Goal: Task Accomplishment & Management: Complete application form

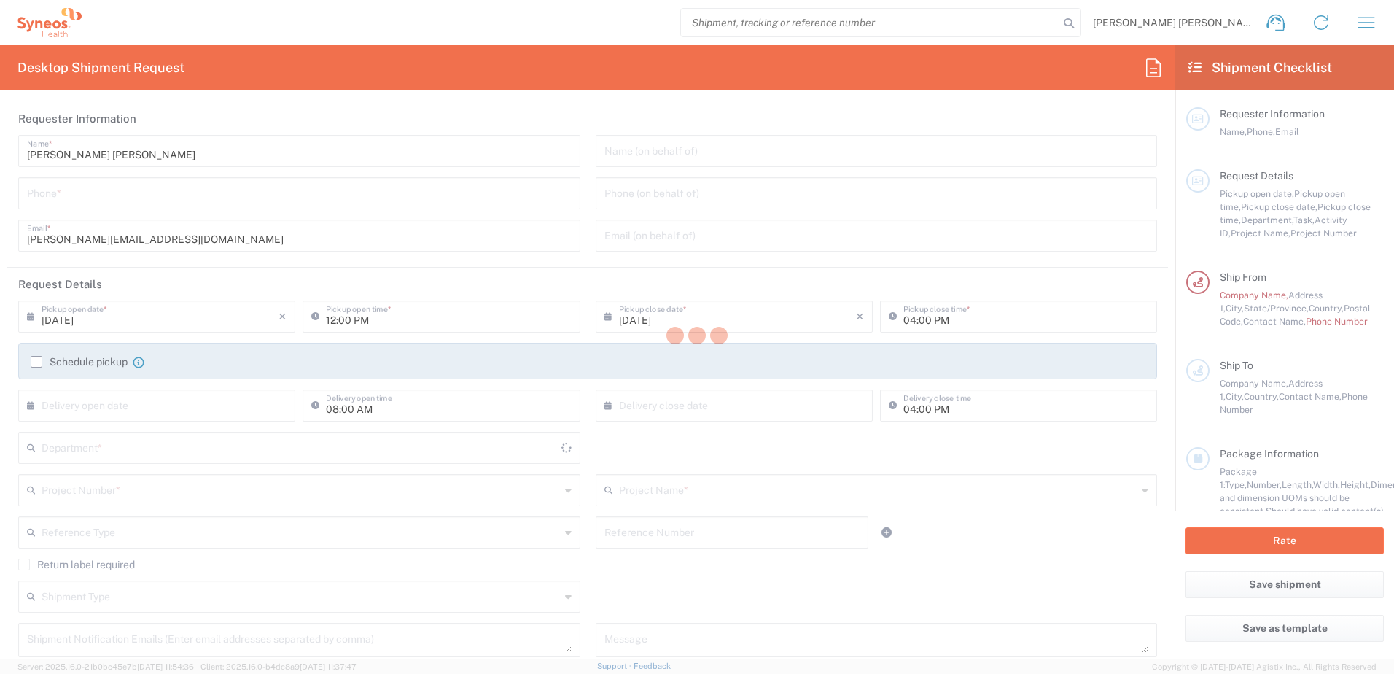
type input "[GEOGRAPHIC_DATA]"
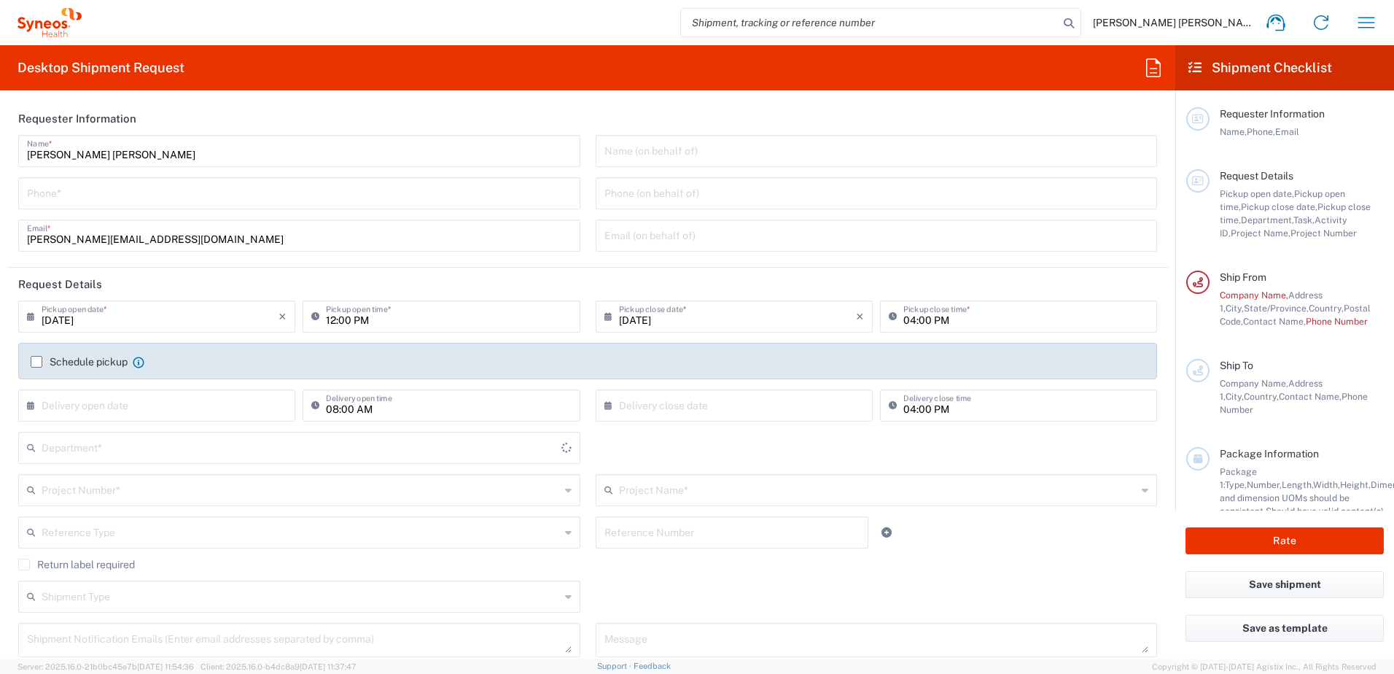
type input "3228"
type input "IVH Mexico SA de CV"
click at [218, 197] on input "tel" at bounding box center [299, 192] width 545 height 26
type input "5570599388"
click at [232, 491] on input "text" at bounding box center [301, 489] width 518 height 26
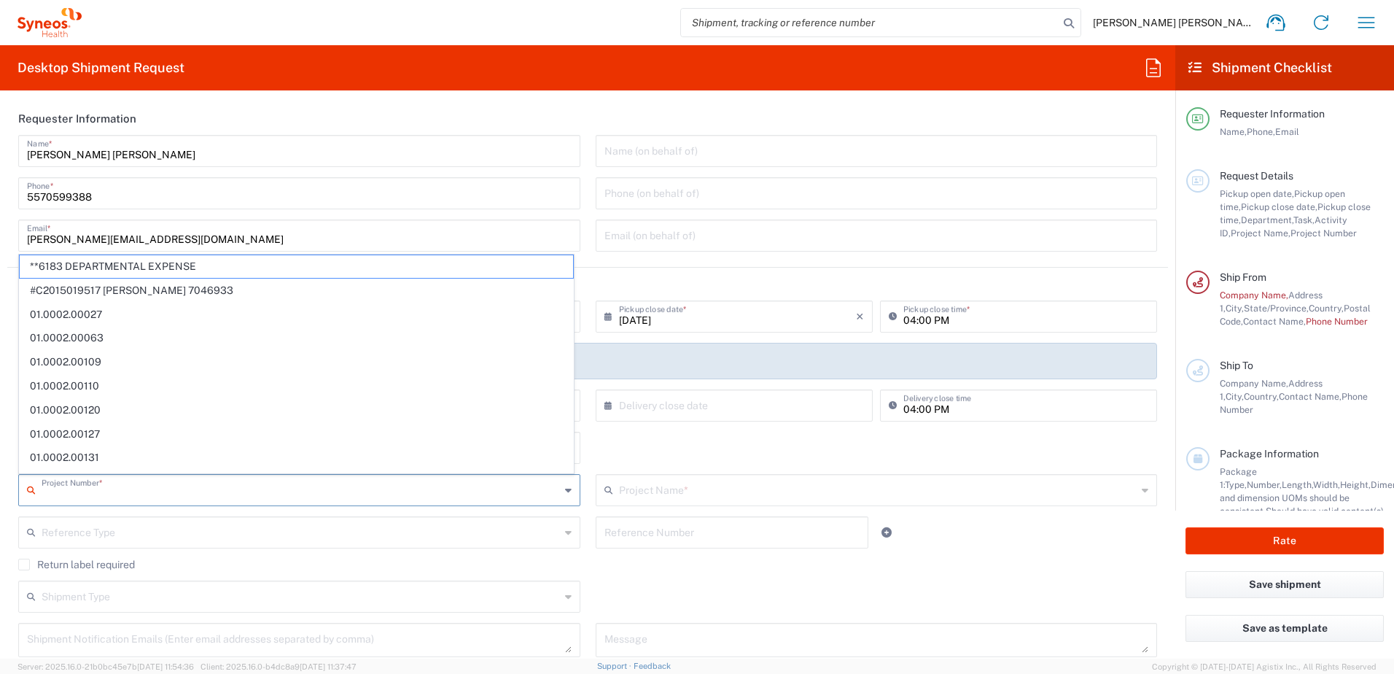
click at [671, 434] on div "3228 Department * 3228 3000 3100 3109 3110 3111 3112 3125 3130 3135 3136 3150 3…" at bounding box center [588, 453] width 1154 height 42
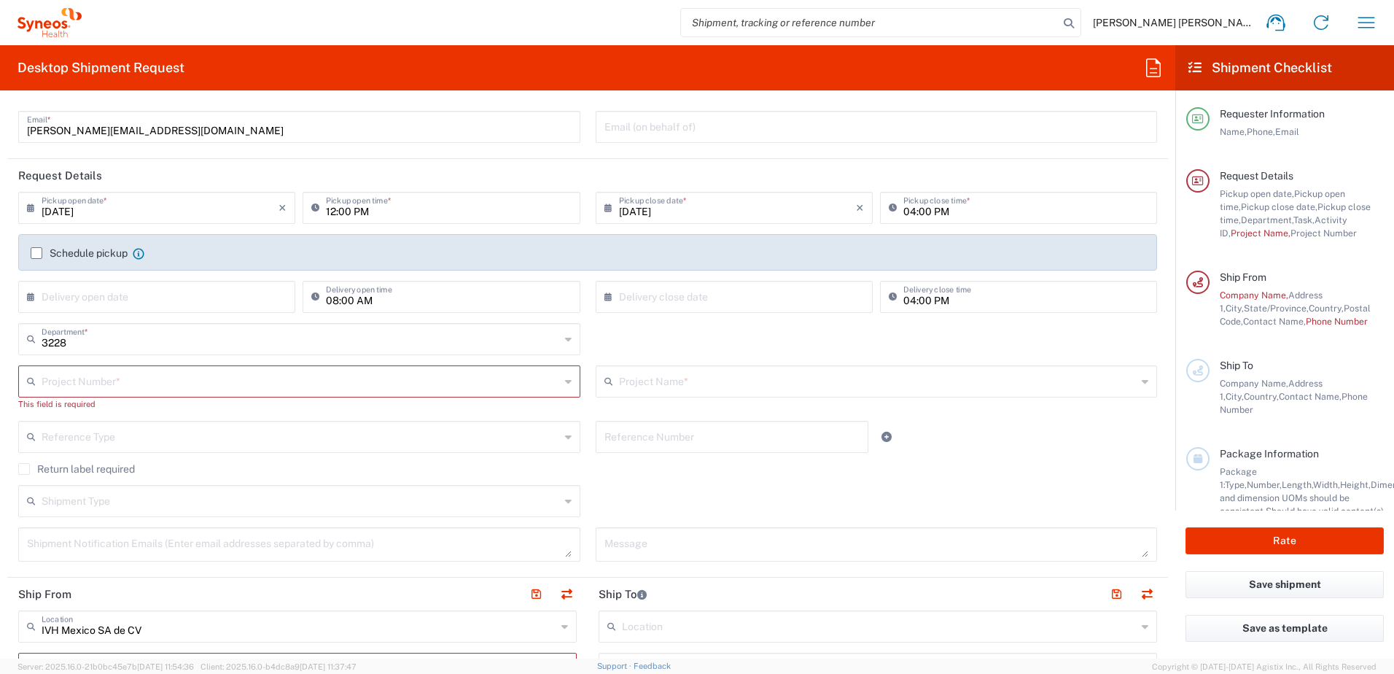
scroll to position [146, 0]
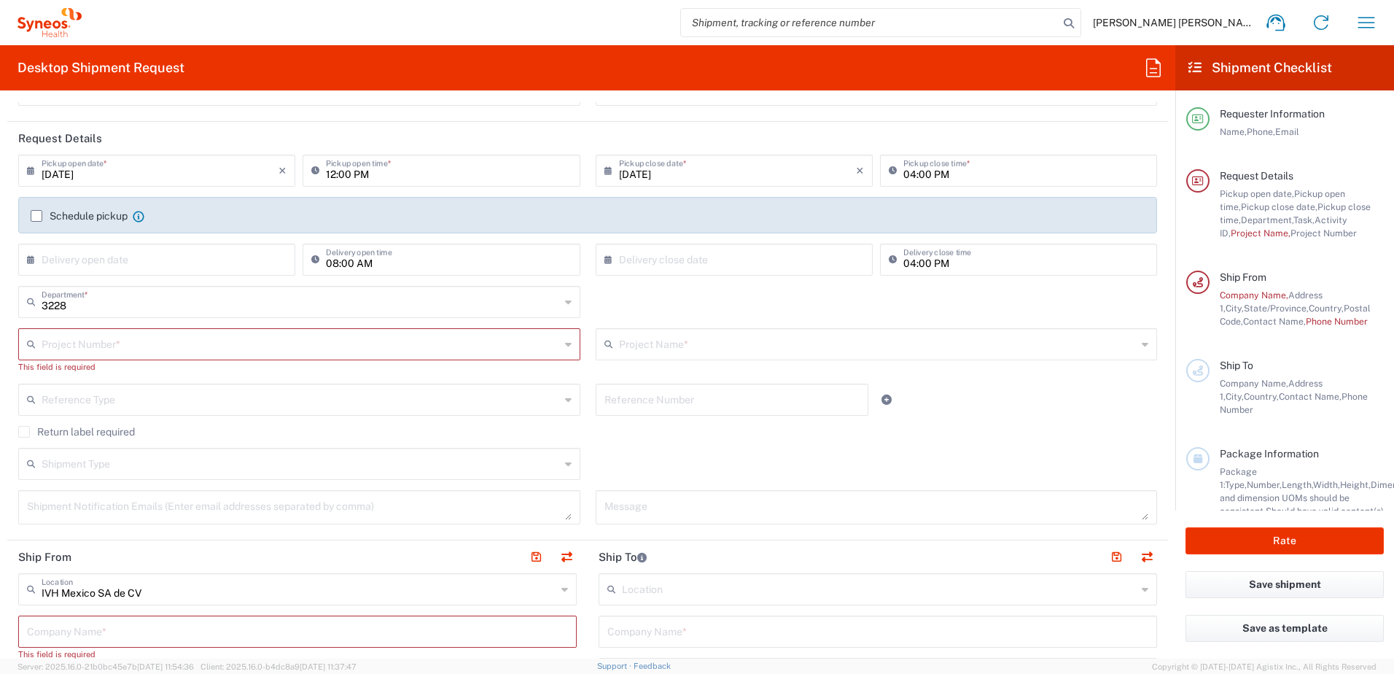
click at [143, 338] on input "text" at bounding box center [301, 343] width 518 height 26
type input "b"
click at [0, 351] on html "[PERSON_NAME] [PERSON_NAME] Home Shipment estimator Shipment tracking Desktop s…" at bounding box center [697, 337] width 1394 height 674
type input "FSP"
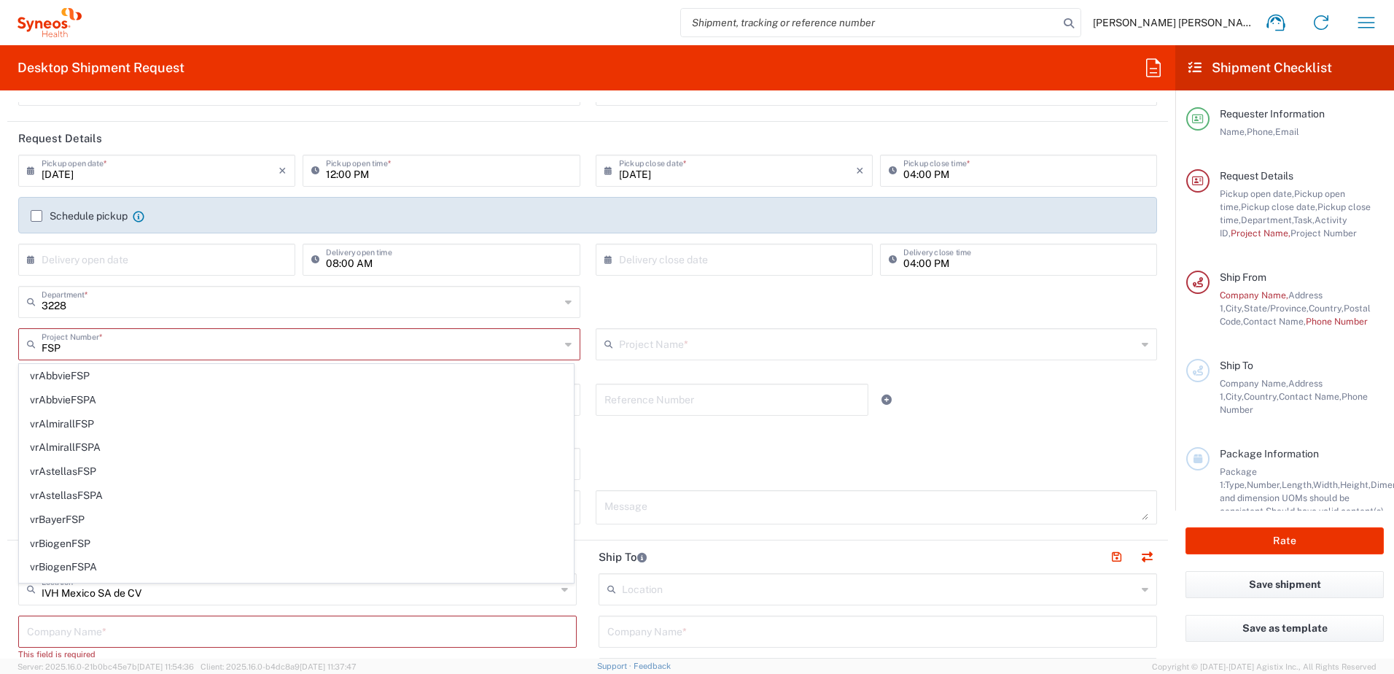
click at [593, 296] on div "3228 Department * 3228 3000 3100 3109 3110 3111 3112 3125 3130 3135 3136 3150 3…" at bounding box center [588, 307] width 1154 height 42
click at [235, 351] on input "text" at bounding box center [302, 343] width 520 height 26
click at [226, 373] on span "**6183 DEPARTMENTAL EXPENSE" at bounding box center [297, 376] width 554 height 23
type input "**6183 DEPARTMENTAL EXPENSE"
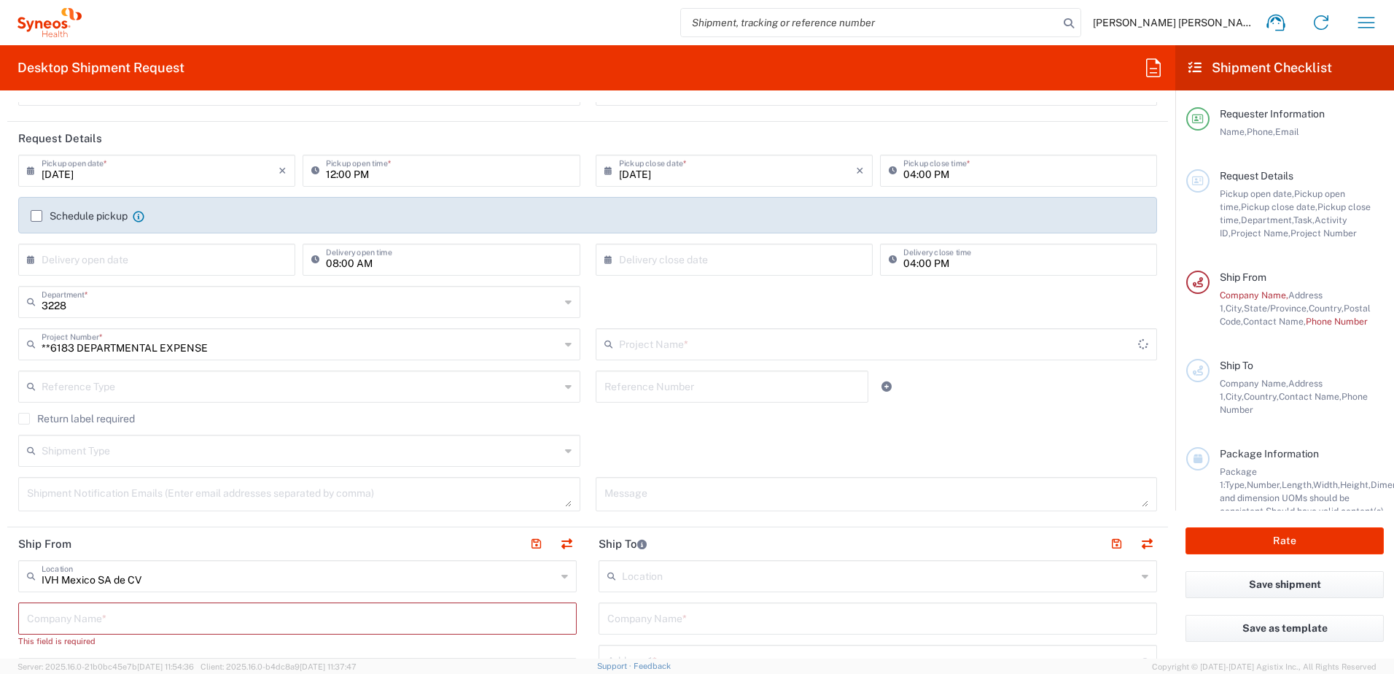
type input "6183"
click at [340, 400] on div "Reference Type" at bounding box center [299, 386] width 562 height 32
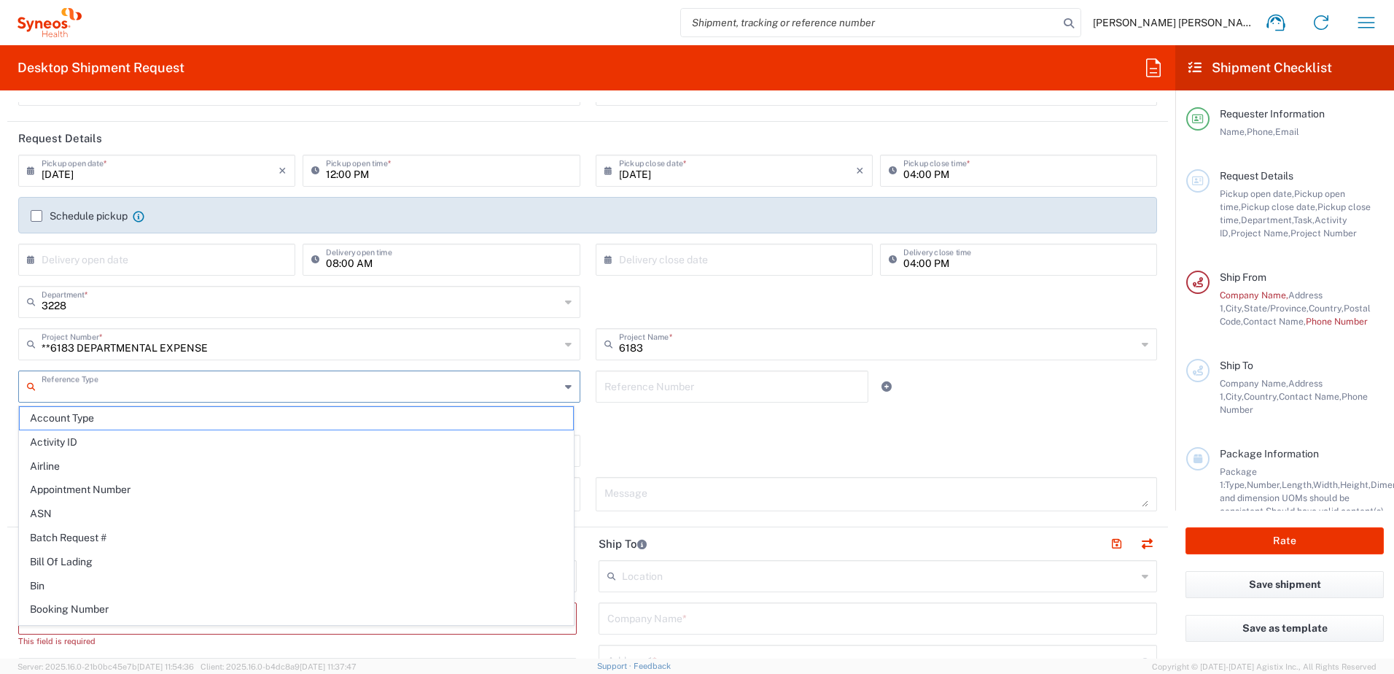
click at [667, 445] on div "Shipment Type Batch Regular" at bounding box center [588, 456] width 1154 height 42
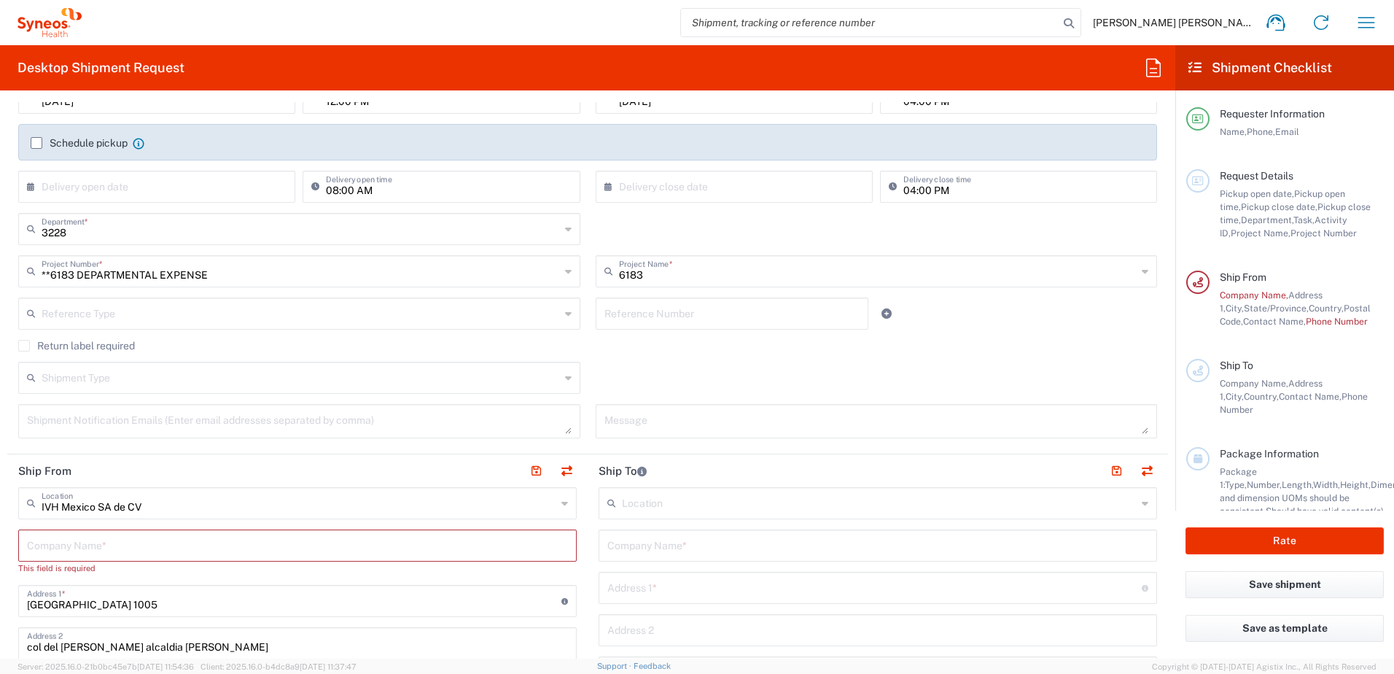
scroll to position [292, 0]
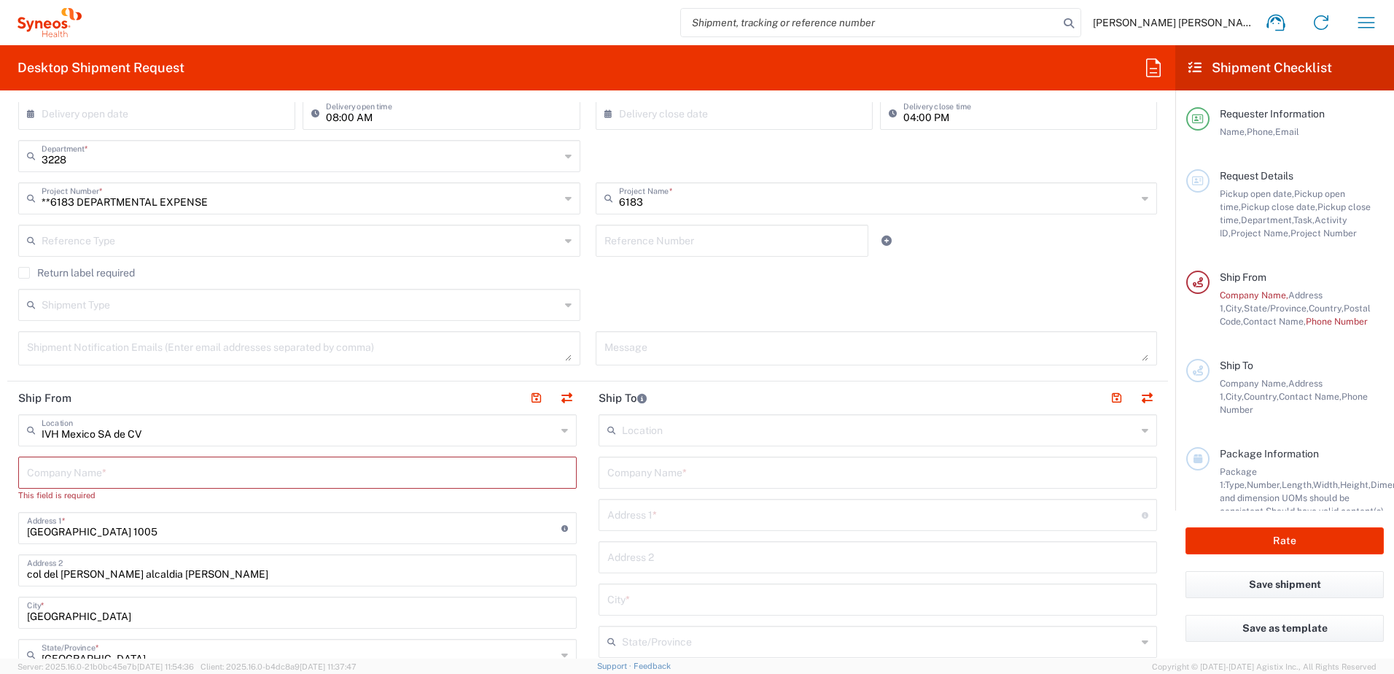
click at [188, 475] on input "text" at bounding box center [297, 472] width 541 height 26
type input "I"
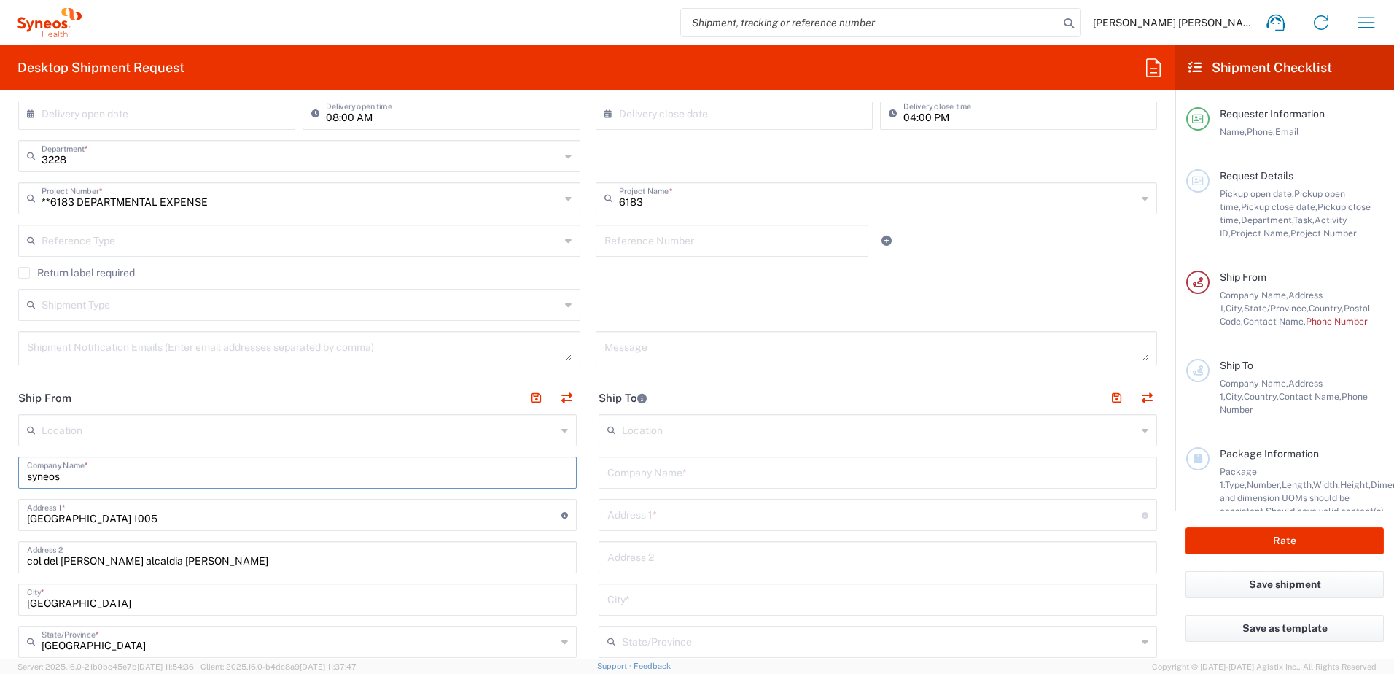
drag, startPoint x: 69, startPoint y: 473, endPoint x: -38, endPoint y: 466, distance: 107.4
click at [0, 466] on html "[PERSON_NAME] [PERSON_NAME] Home Shipment estimator Shipment tracking Desktop s…" at bounding box center [697, 337] width 1394 height 674
type input "I"
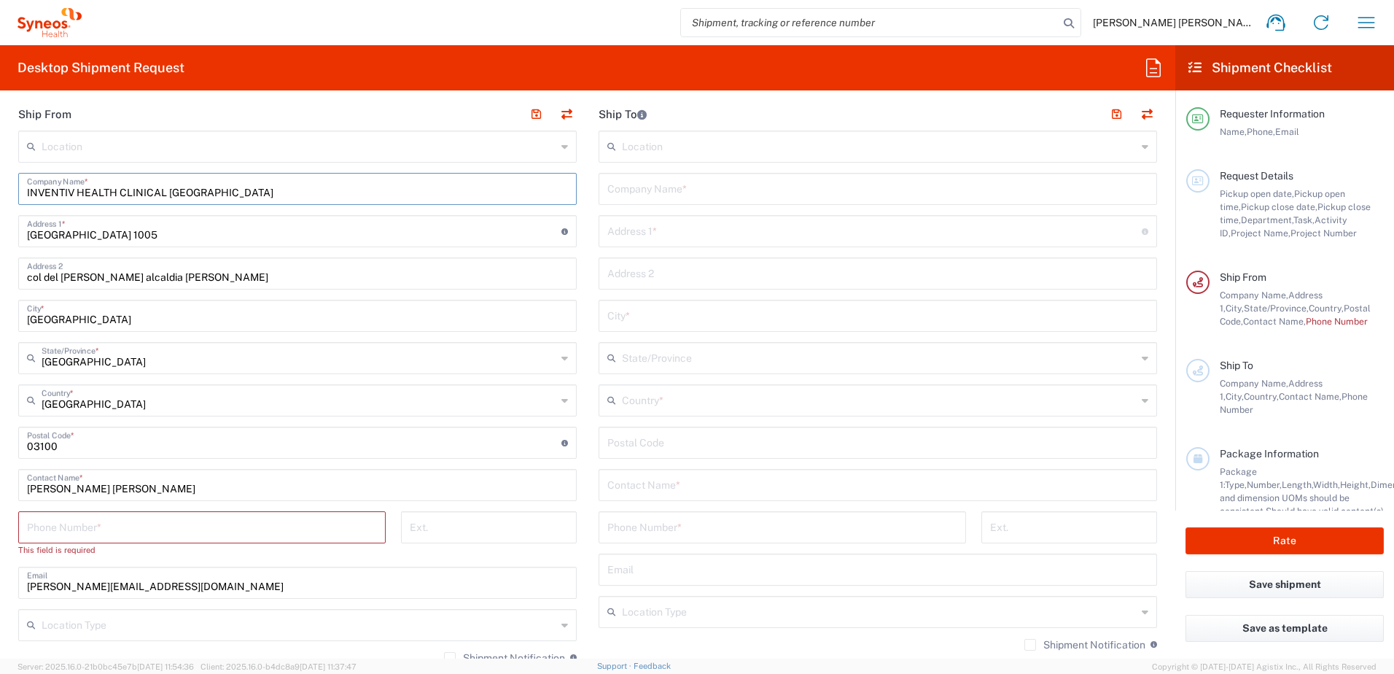
scroll to position [510, 0]
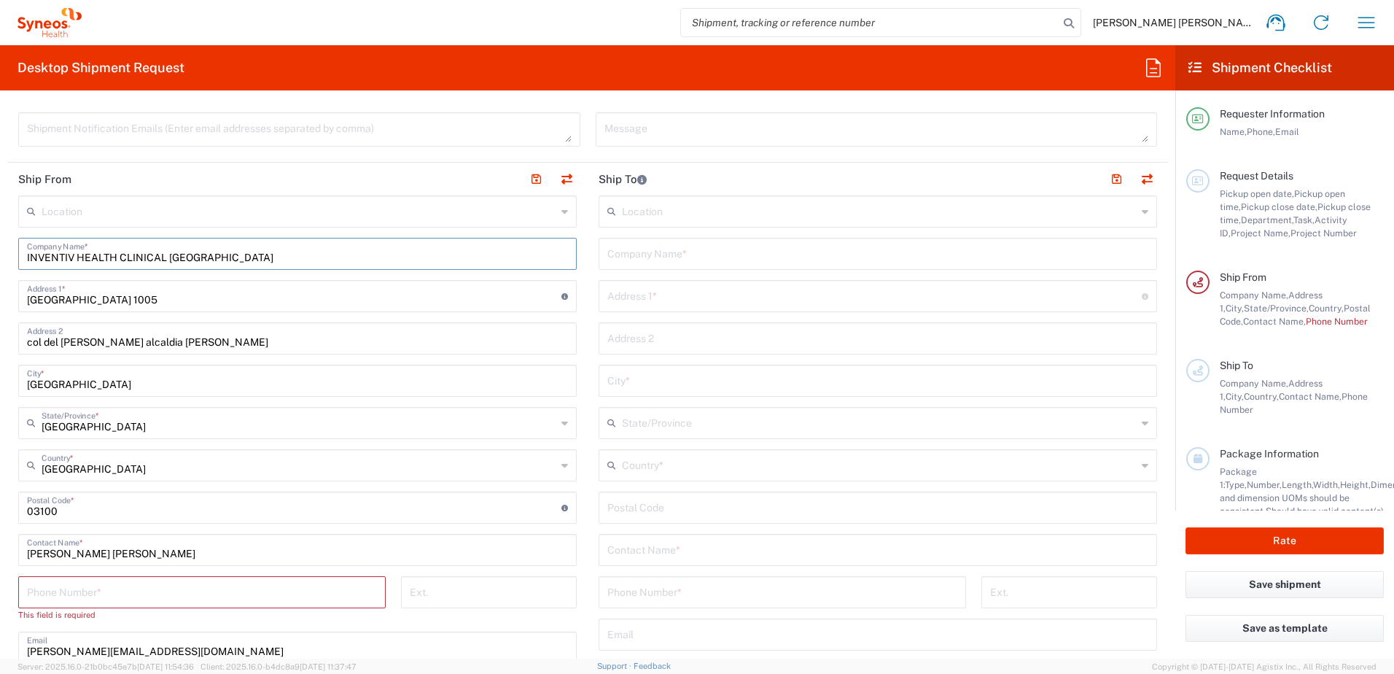
type input "INVENTIV HEALTH CLINICAL [GEOGRAPHIC_DATA]"
click at [193, 294] on input "[GEOGRAPHIC_DATA] 1005" at bounding box center [294, 295] width 535 height 26
drag, startPoint x: 193, startPoint y: 294, endPoint x: 15, endPoint y: 298, distance: 178.7
click at [0, 298] on html "[PERSON_NAME] [PERSON_NAME] Home Shipment estimator Shipment tracking Desktop s…" at bounding box center [697, 337] width 1394 height 674
type input "v"
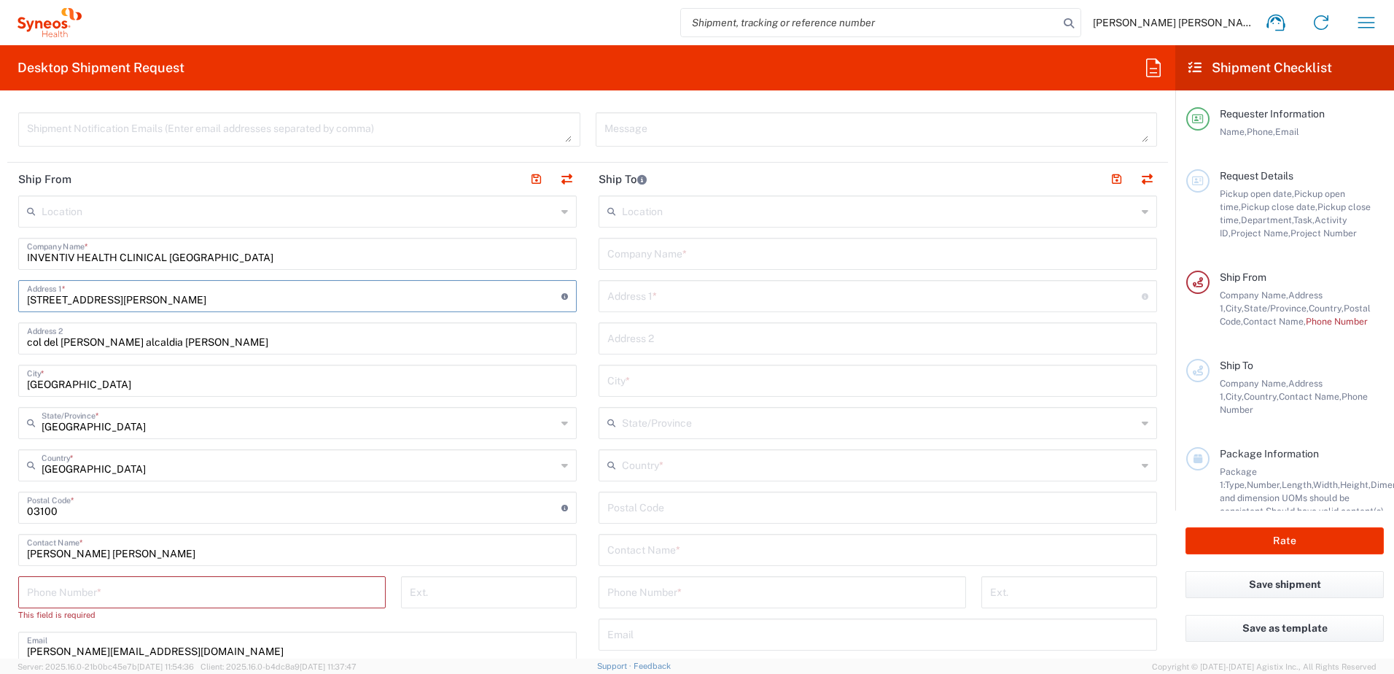
type input "[STREET_ADDRESS][PERSON_NAME]"
paste input "[GEOGRAPHIC_DATA]"
type input "[GEOGRAPHIC_DATA] - [GEOGRAPHIC_DATA]"
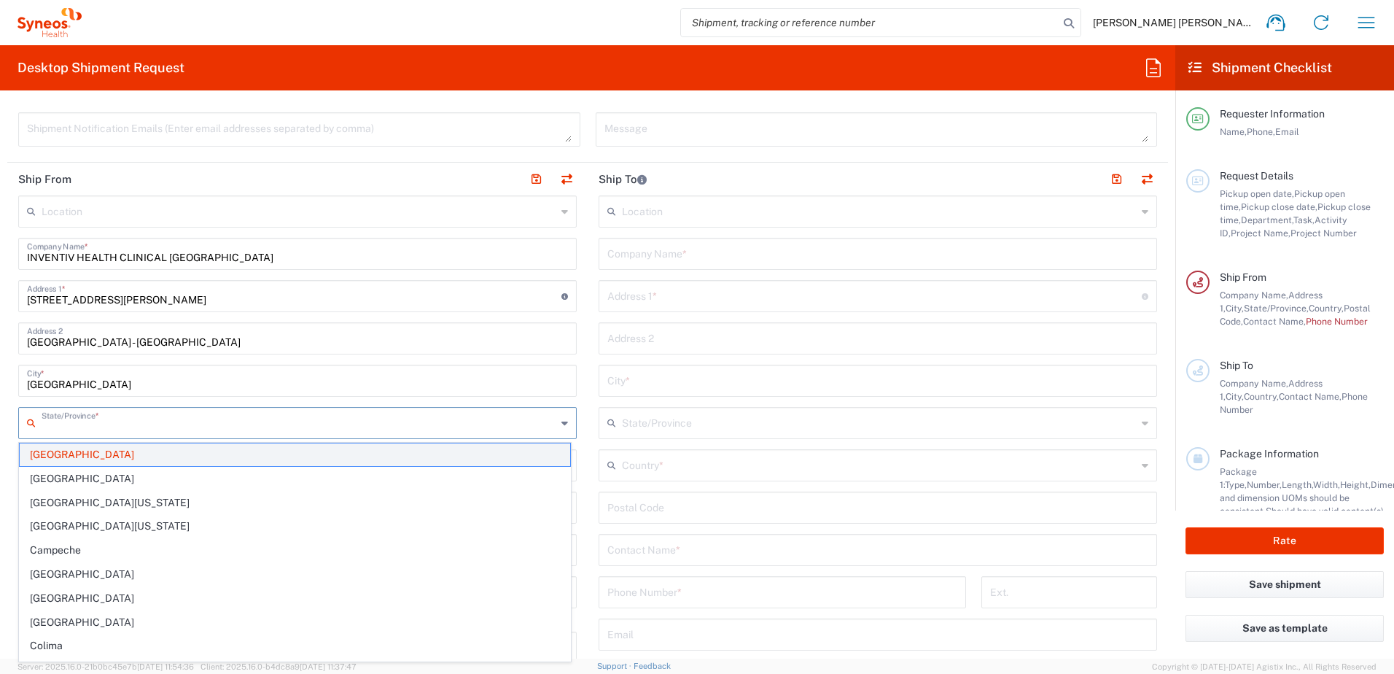
click at [89, 450] on span "[GEOGRAPHIC_DATA]" at bounding box center [295, 454] width 551 height 23
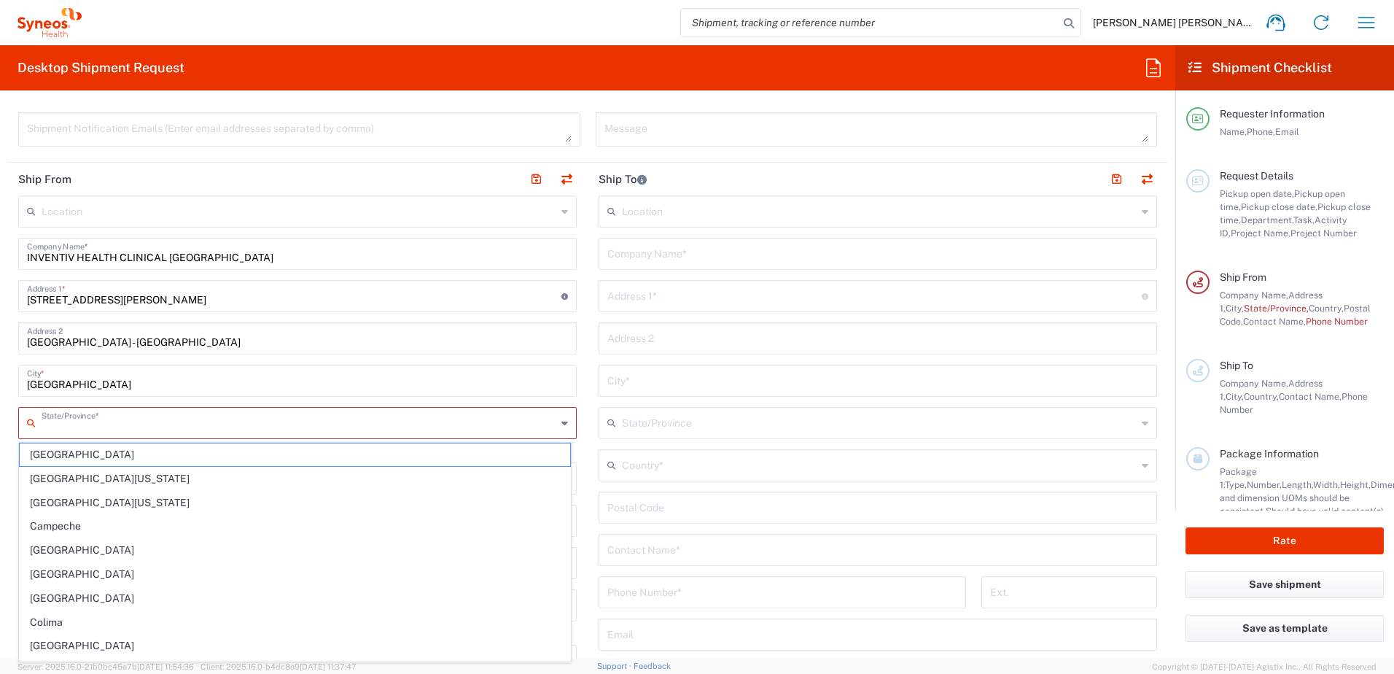
click at [120, 424] on input "text" at bounding box center [299, 422] width 515 height 26
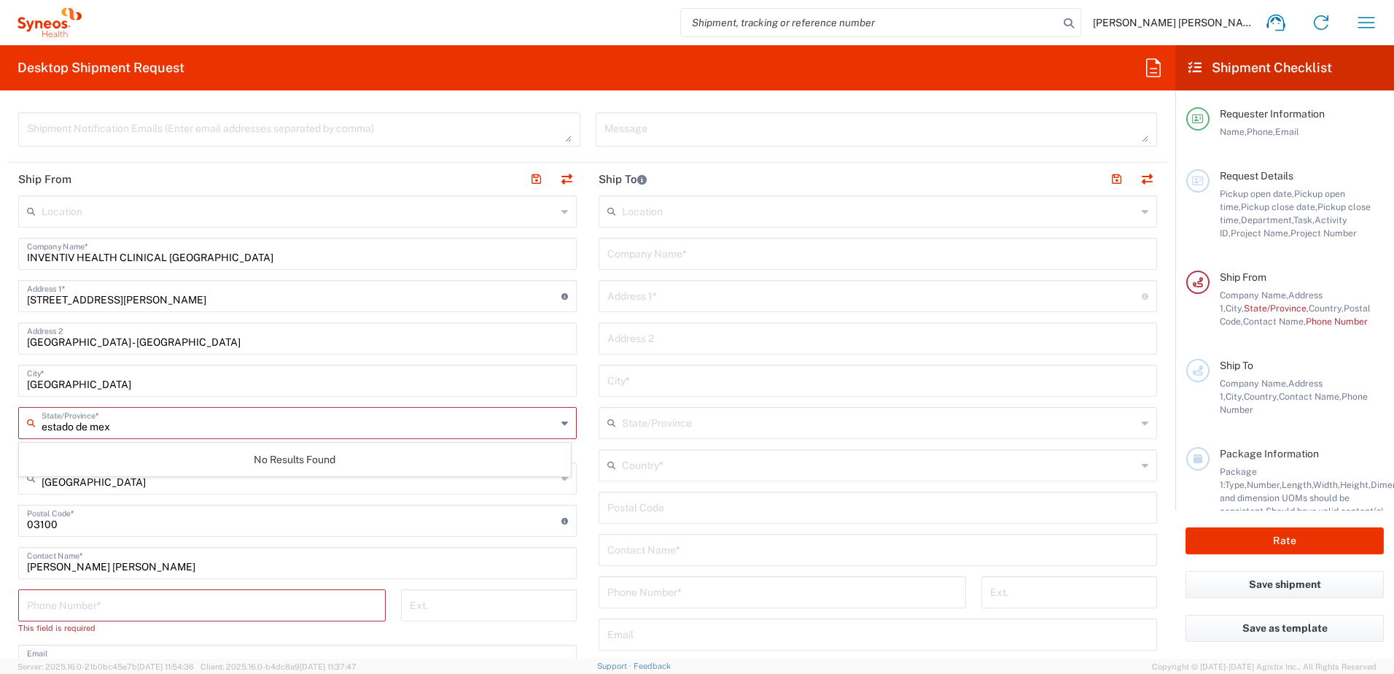
type input "estado de mex"
drag, startPoint x: 175, startPoint y: 529, endPoint x: 213, endPoint y: 447, distance: 90.1
click at [175, 529] on input "undefined" at bounding box center [294, 520] width 535 height 26
click at [217, 439] on div "This field is required" at bounding box center [297, 445] width 559 height 13
click at [562, 422] on icon at bounding box center [565, 422] width 7 height 23
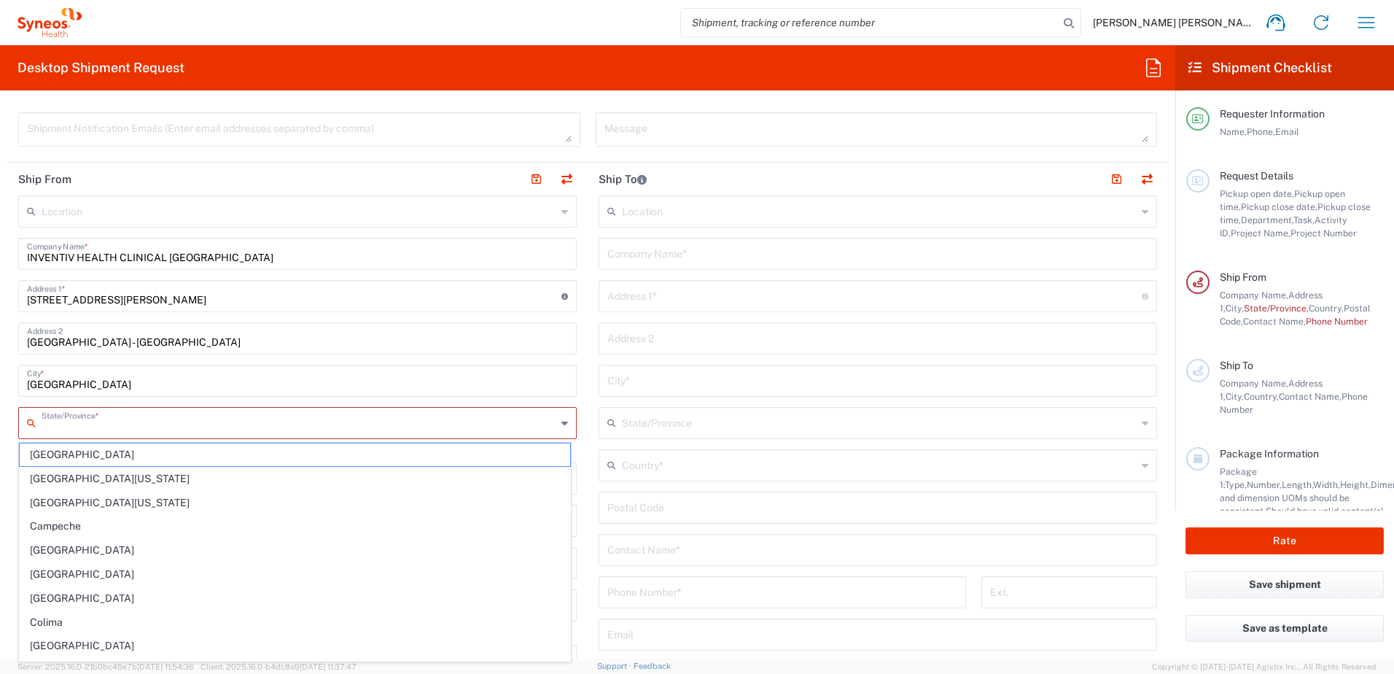
click at [213, 428] on input "text" at bounding box center [299, 422] width 515 height 26
drag, startPoint x: 284, startPoint y: 419, endPoint x: 633, endPoint y: 439, distance: 349.1
click at [284, 419] on input "text" at bounding box center [299, 422] width 515 height 26
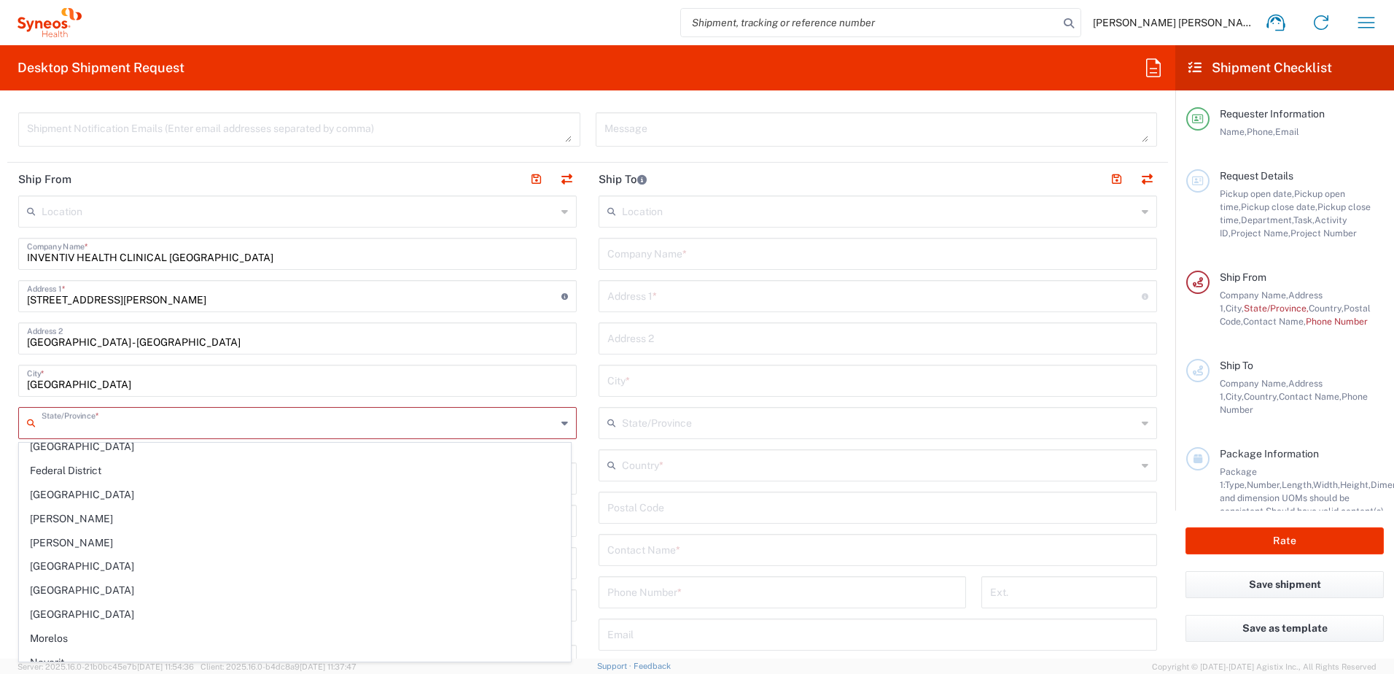
scroll to position [217, 0]
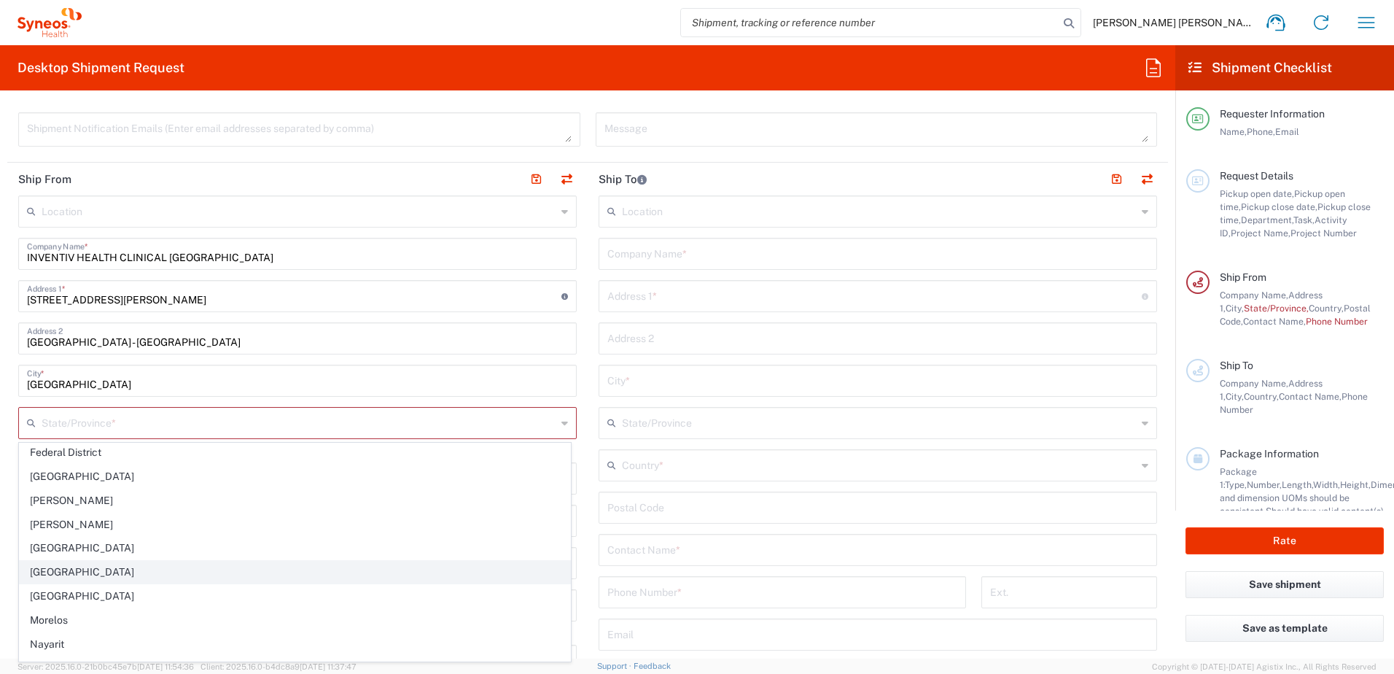
click at [39, 575] on span "[GEOGRAPHIC_DATA]" at bounding box center [295, 572] width 551 height 23
type input "[GEOGRAPHIC_DATA]"
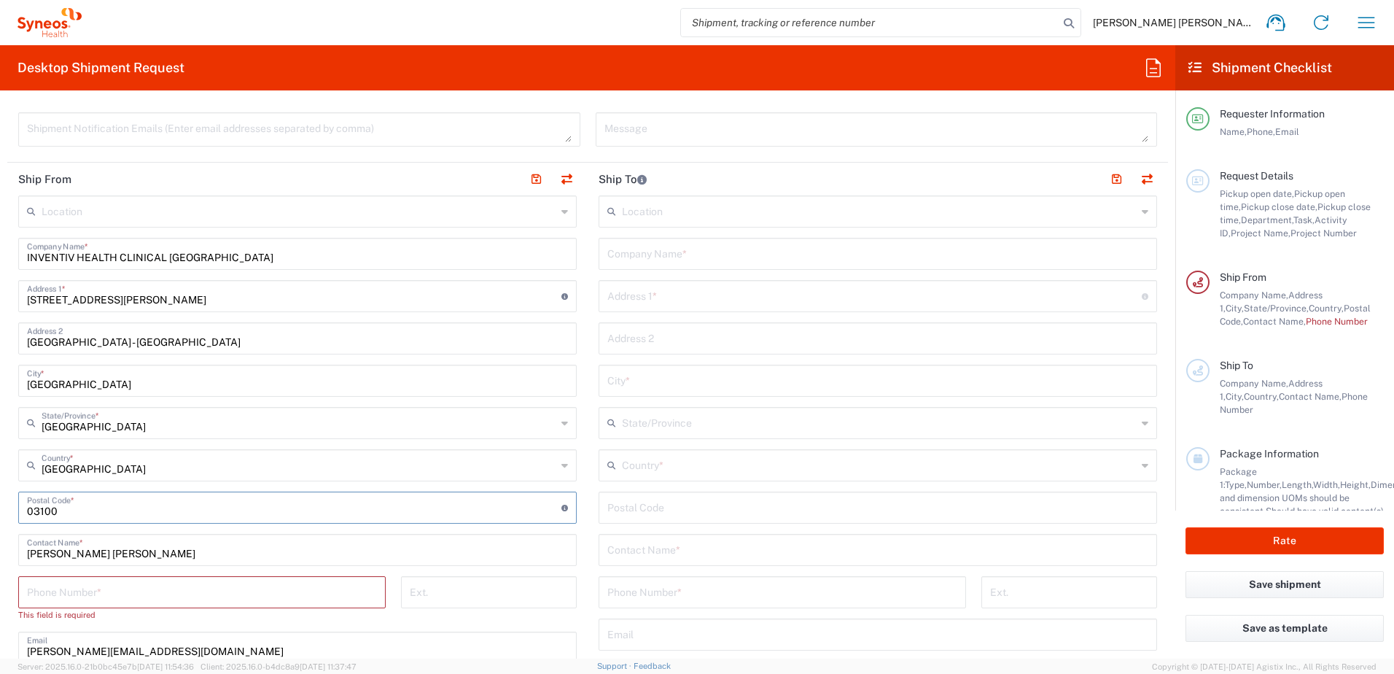
click at [264, 514] on input "undefined" at bounding box center [294, 507] width 535 height 26
drag, startPoint x: 99, startPoint y: 510, endPoint x: 0, endPoint y: 503, distance: 99.4
click at [0, 500] on html "[PERSON_NAME] [PERSON_NAME] Home Shipment estimator Shipment tracking Desktop s…" at bounding box center [697, 337] width 1394 height 674
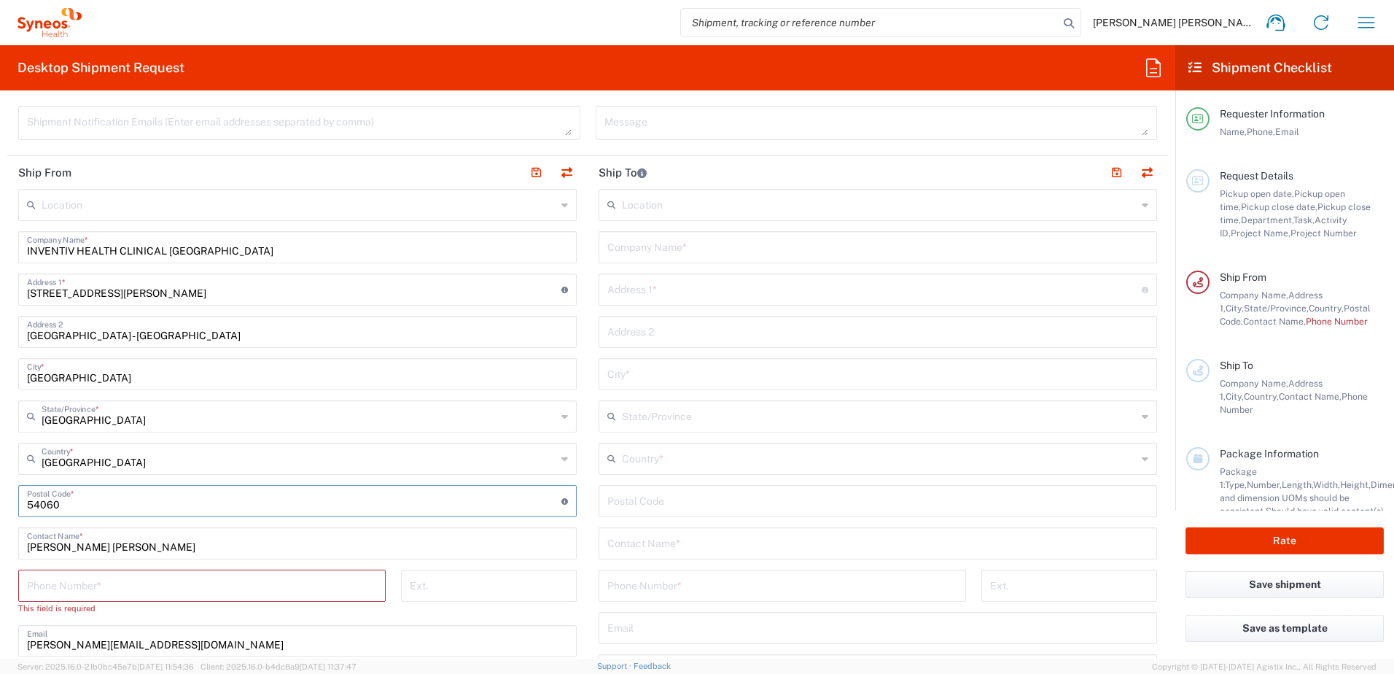
scroll to position [510, 0]
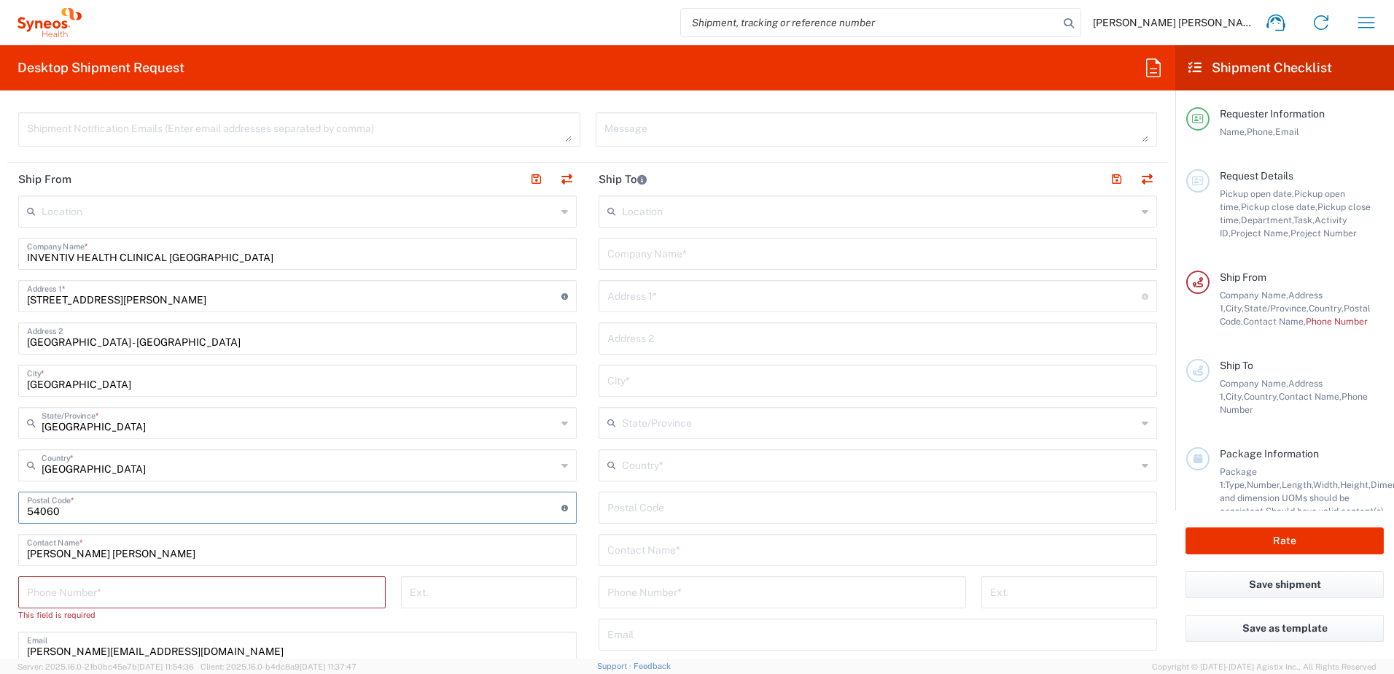
type input "54060"
drag, startPoint x: 146, startPoint y: 553, endPoint x: -39, endPoint y: 551, distance: 184.5
click at [0, 551] on html "[PERSON_NAME] [PERSON_NAME] Home Shipment estimator Shipment tracking Desktop s…" at bounding box center [697, 337] width 1394 height 674
type input "[PERSON_NAME] del [PERSON_NAME]"
click at [197, 605] on div "Phone Number *" at bounding box center [202, 592] width 368 height 32
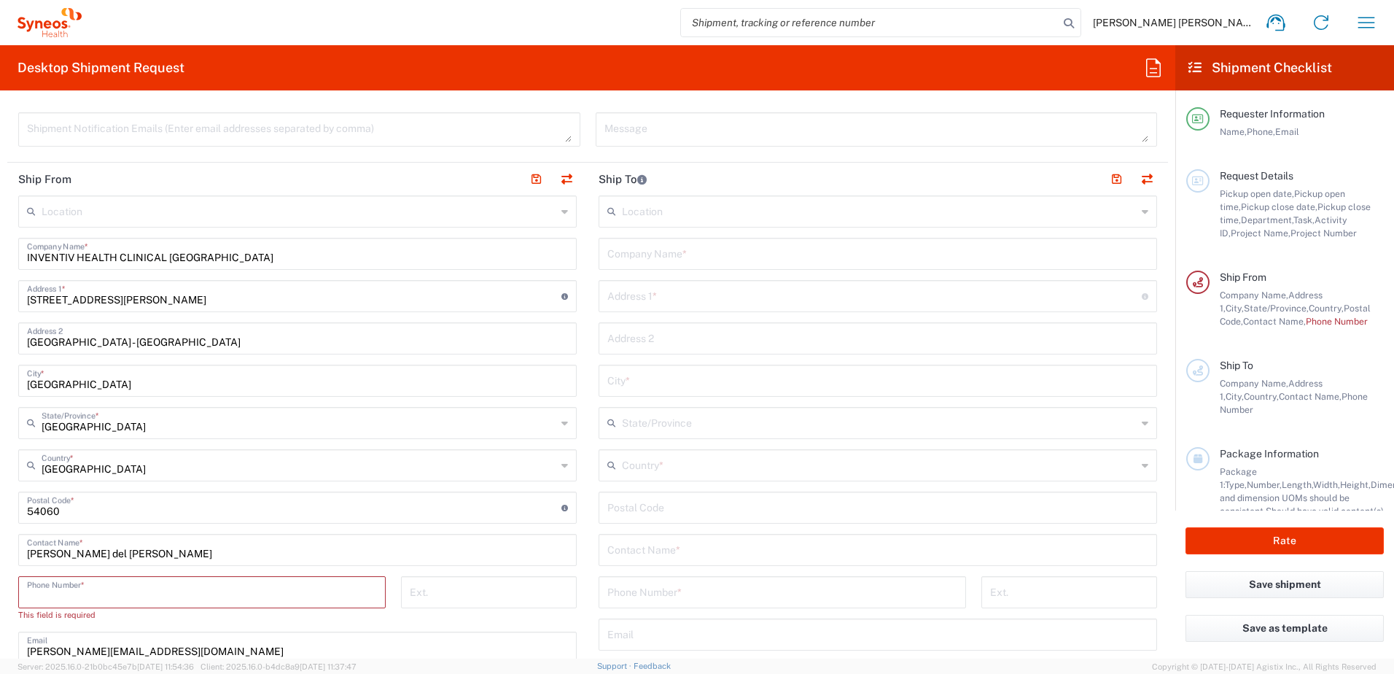
click at [203, 599] on input "tel" at bounding box center [202, 591] width 350 height 26
paste input "[PHONE_NUMBER]"
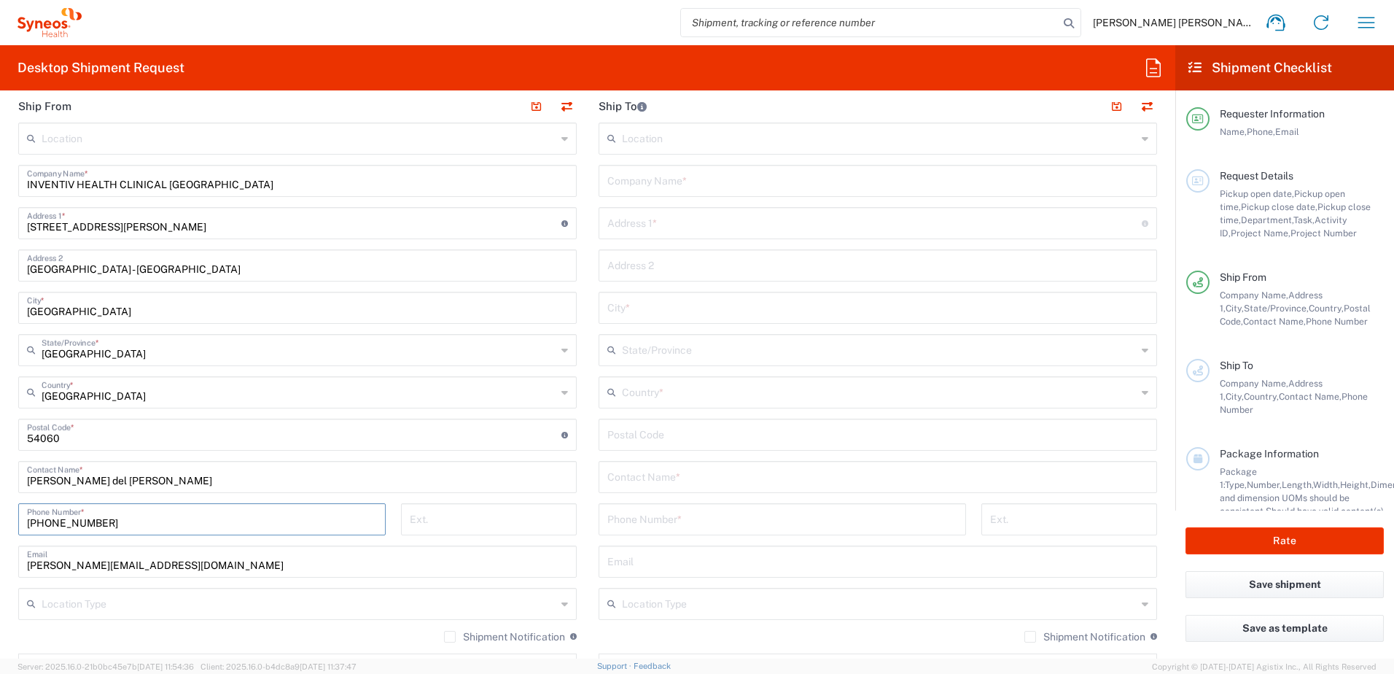
type input "[PHONE_NUMBER]"
drag, startPoint x: 223, startPoint y: 568, endPoint x: -36, endPoint y: 556, distance: 259.2
click at [0, 556] on html "[PERSON_NAME] [PERSON_NAME] Home Shipment estimator Shipment tracking Desktop s…" at bounding box center [697, 337] width 1394 height 674
paste input "mariadelcarmen.[PERSON_NAME]"
type input "[EMAIL_ADDRESS][PERSON_NAME][DOMAIN_NAME]"
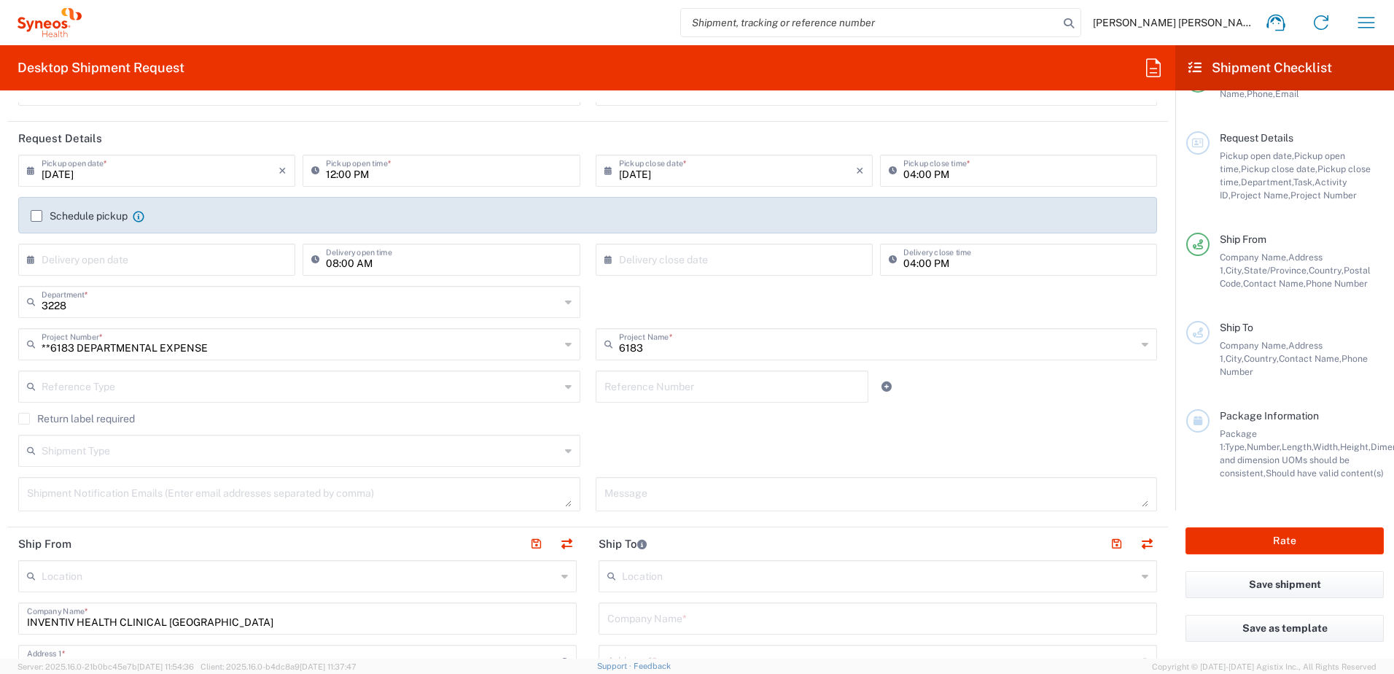
scroll to position [51, 0]
